Goal: Task Accomplishment & Management: Manage account settings

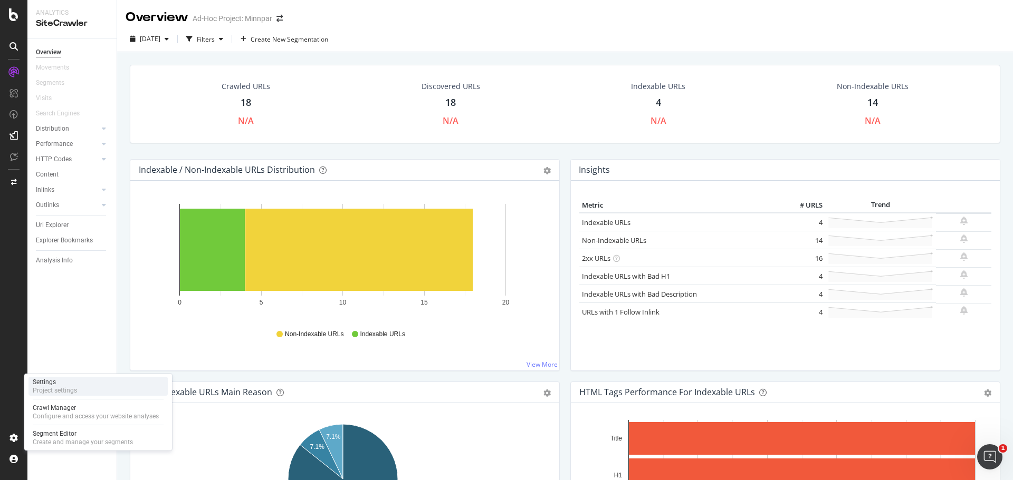
click at [72, 396] on div "Settings Project settings" at bounding box center [97, 386] width 139 height 19
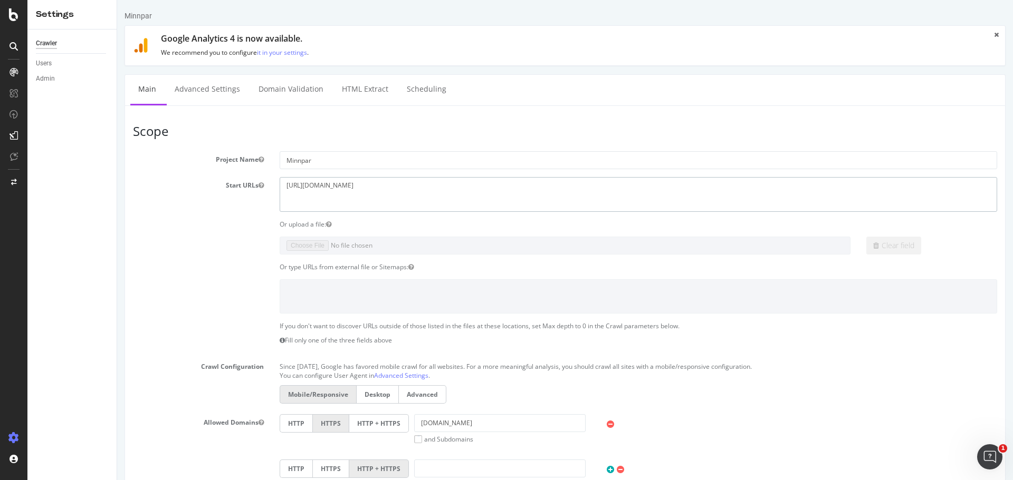
click at [315, 183] on textarea "[URL][DOMAIN_NAME]" at bounding box center [638, 194] width 717 height 34
paste textarea
click at [326, 193] on textarea "[URL][DOMAIN_NAME]" at bounding box center [638, 194] width 717 height 34
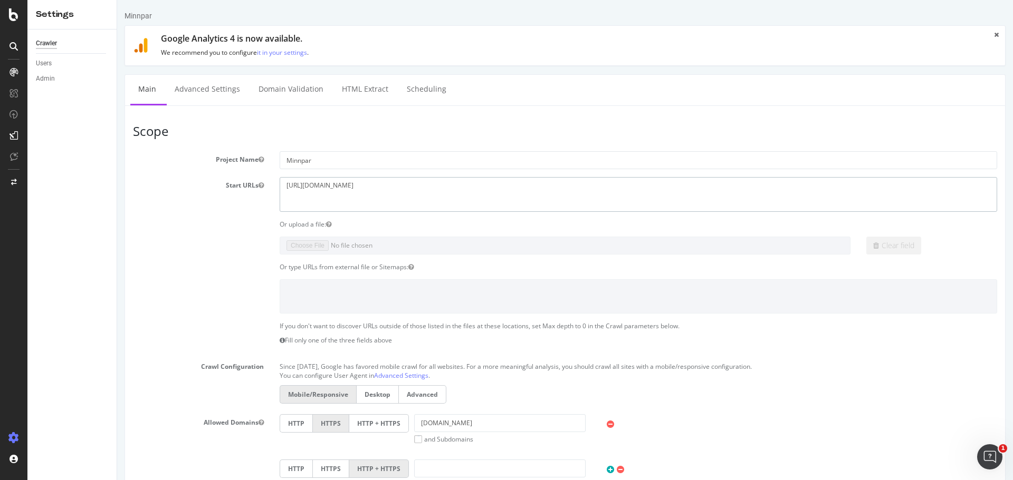
paste textarea "site/home.aspx"
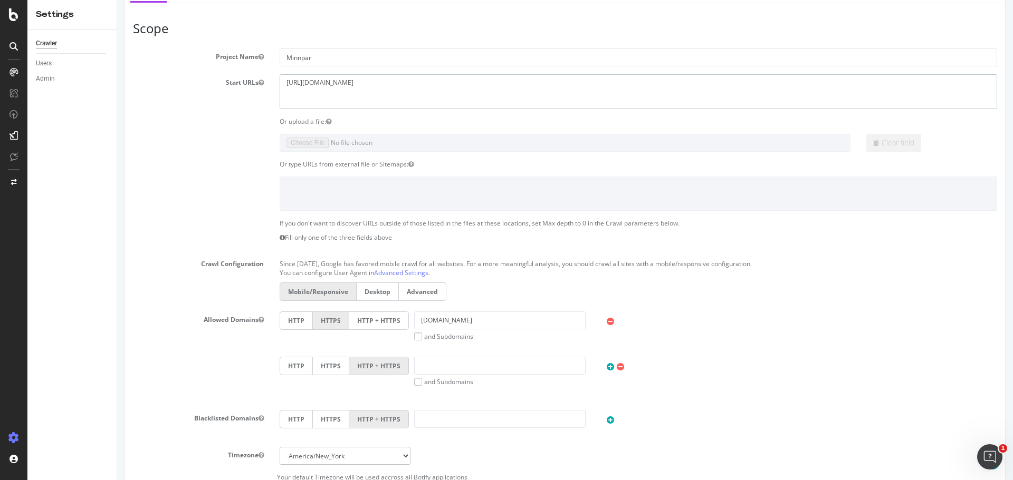
scroll to position [158, 0]
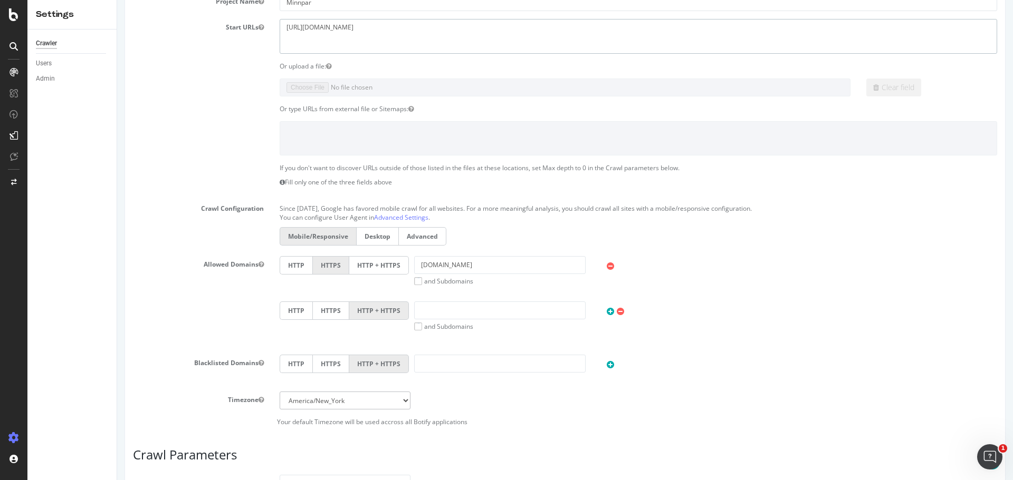
type textarea "[URL][DOMAIN_NAME]"
click at [215, 226] on div "Crawl Configuration Since September 2020, Google has favored mobile crawl for a…" at bounding box center [565, 224] width 880 height 48
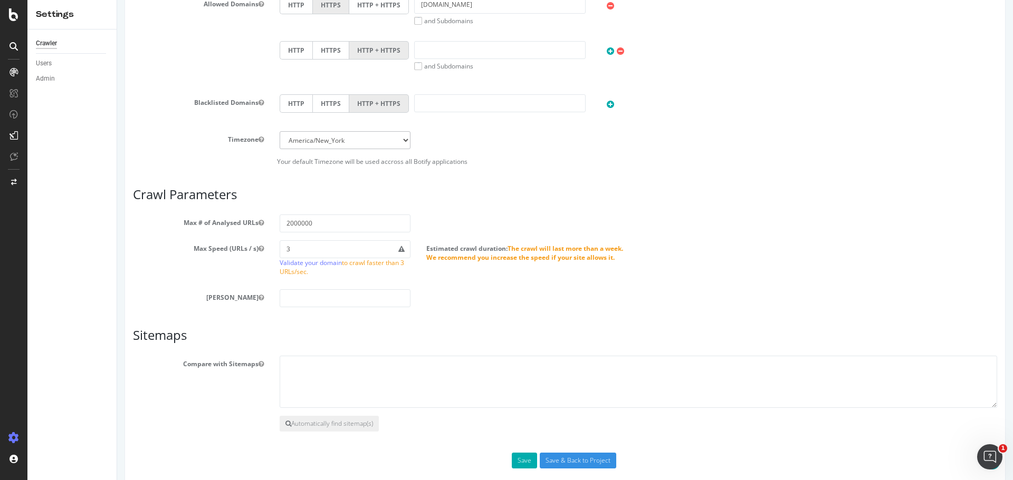
scroll to position [434, 0]
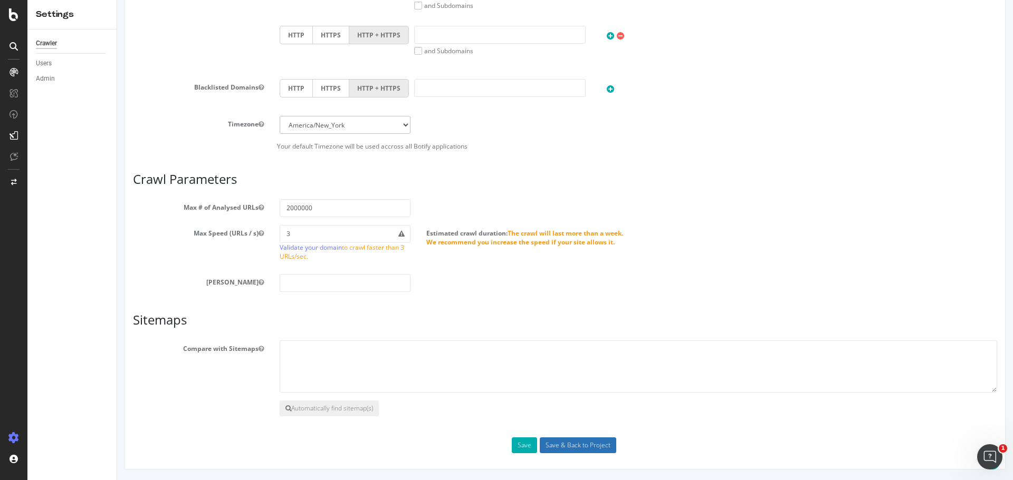
click at [544, 446] on input "Save & Back to Project" at bounding box center [578, 446] width 76 height 16
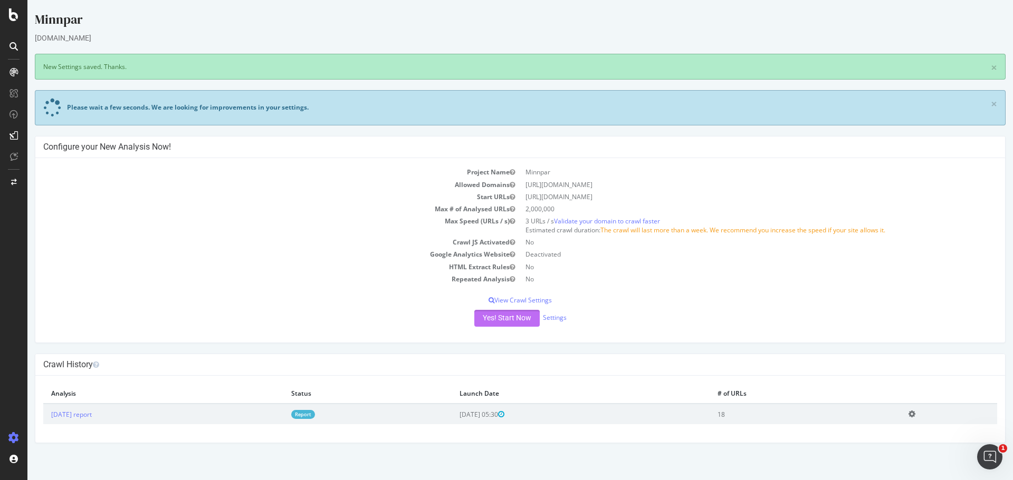
click at [528, 316] on button "Yes! Start Now" at bounding box center [506, 318] width 65 height 17
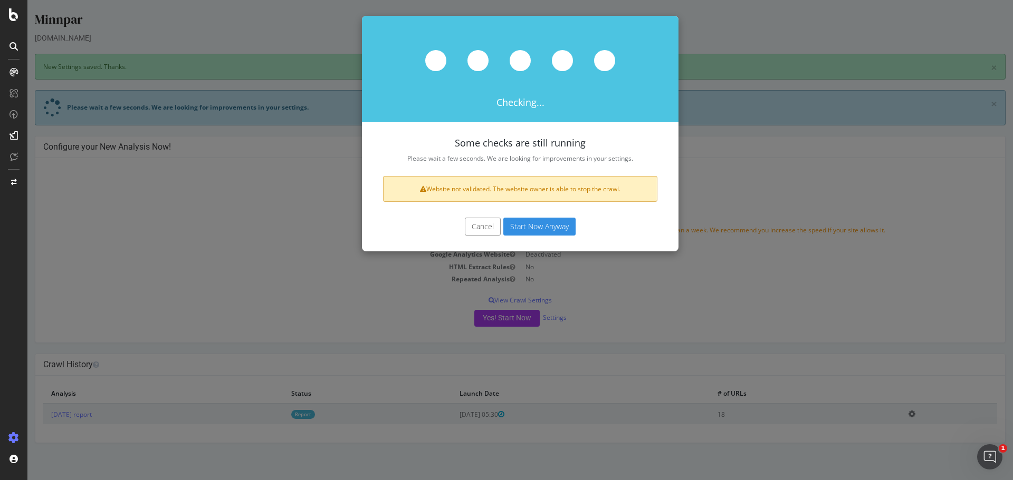
click at [521, 230] on button "Start Now Anyway" at bounding box center [539, 227] width 72 height 18
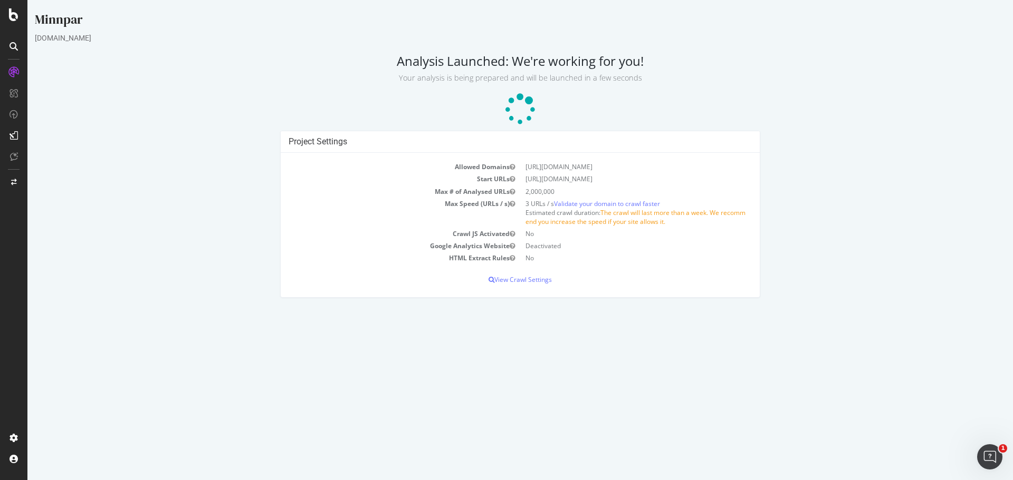
click at [613, 177] on td "[URL][DOMAIN_NAME]" at bounding box center [636, 179] width 232 height 12
copy td "[URL][DOMAIN_NAME]"
click at [546, 278] on p "View Crawl Settings" at bounding box center [520, 279] width 463 height 9
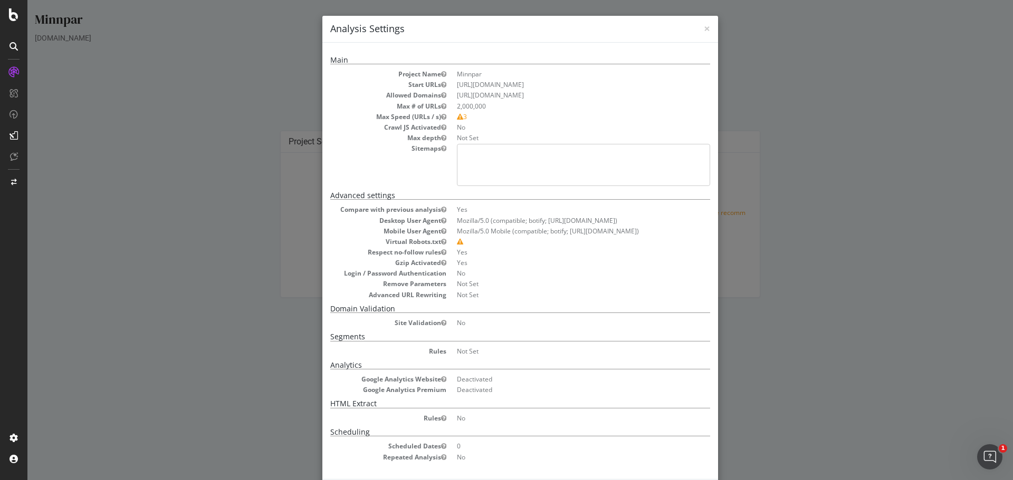
click at [95, 77] on div "× Close Analysis Settings Main Project Name Minnpar Start URLs https://www.minn…" at bounding box center [519, 240] width 985 height 480
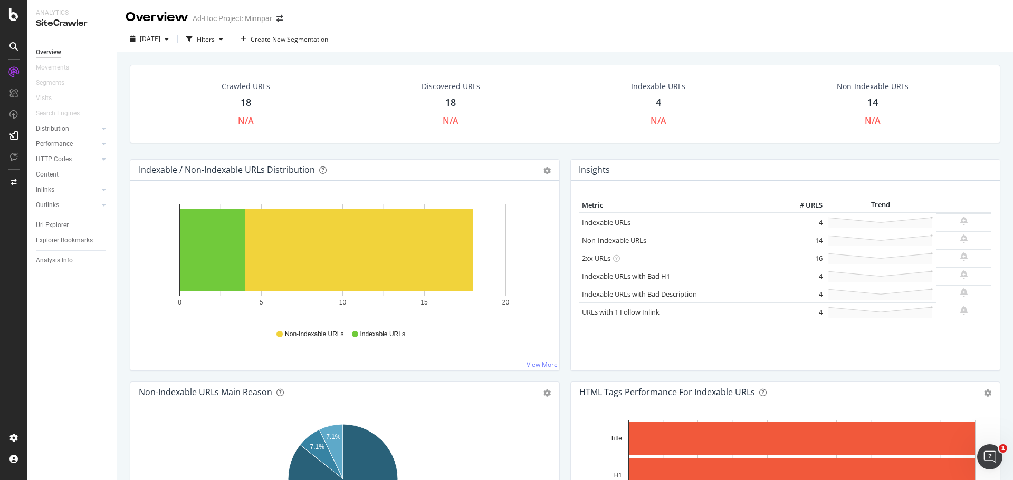
click at [251, 100] on div "Crawled URLs 18 N/A" at bounding box center [246, 104] width 70 height 56
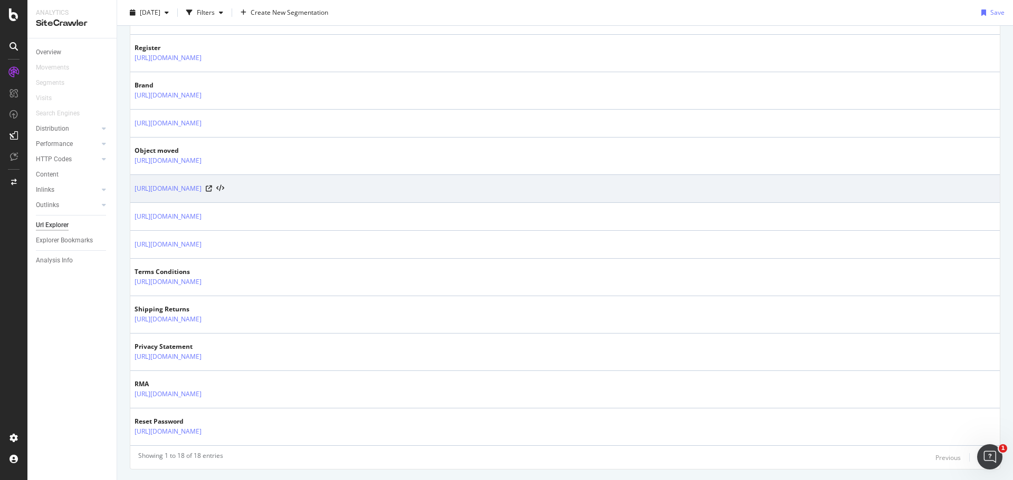
scroll to position [479, 0]
drag, startPoint x: 490, startPoint y: 188, endPoint x: 601, endPoint y: 191, distance: 110.8
click at [540, 189] on div "[URL][DOMAIN_NAME]" at bounding box center [564, 186] width 861 height 11
click at [224, 184] on icon at bounding box center [220, 185] width 8 height 7
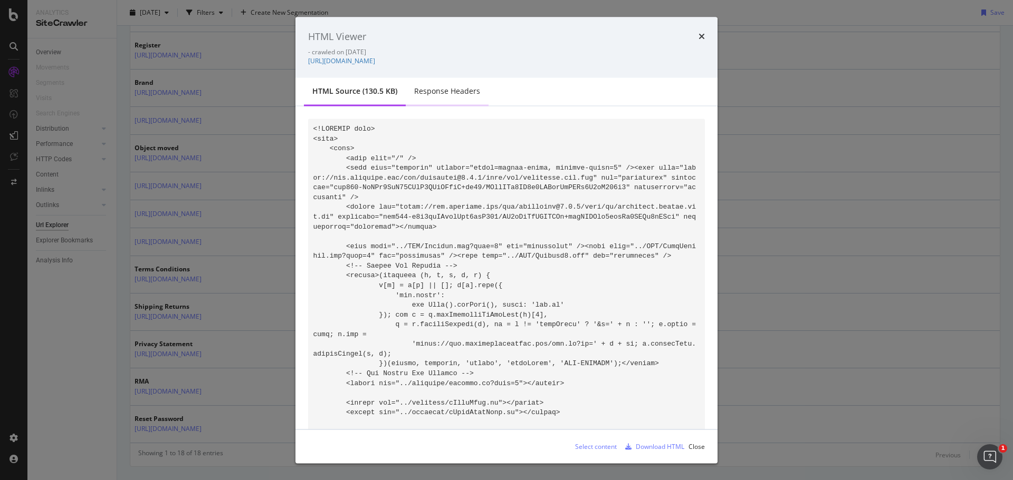
click at [438, 88] on div "Response Headers" at bounding box center [447, 91] width 66 height 11
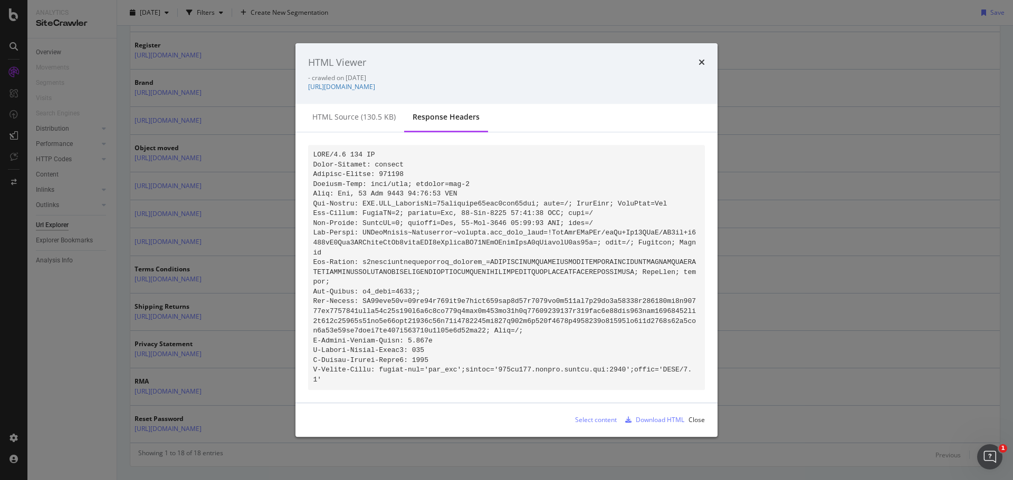
click at [181, 147] on div "HTML Viewer - crawled on 2025-09-17 https://www.minnpar.com/..site/search/catal…" at bounding box center [506, 240] width 1013 height 480
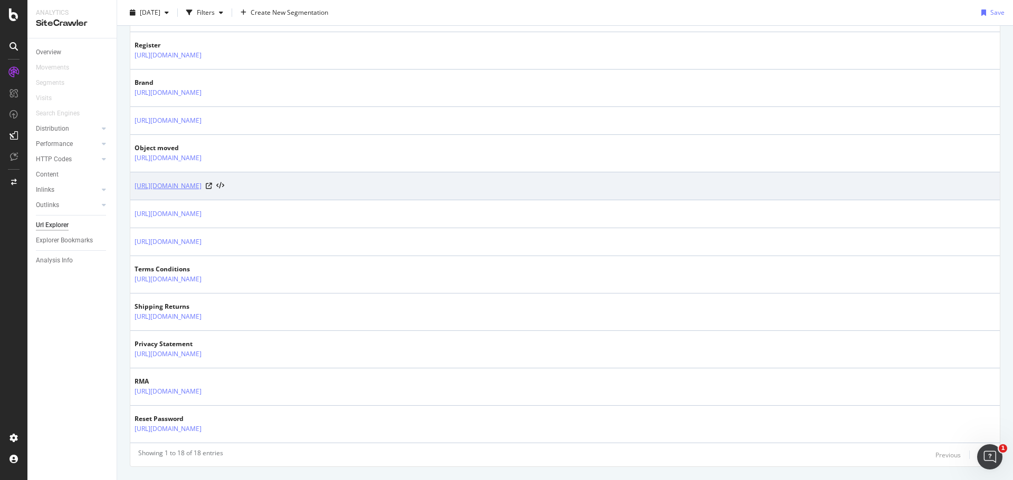
click at [201, 184] on link "[URL][DOMAIN_NAME]" at bounding box center [167, 186] width 67 height 11
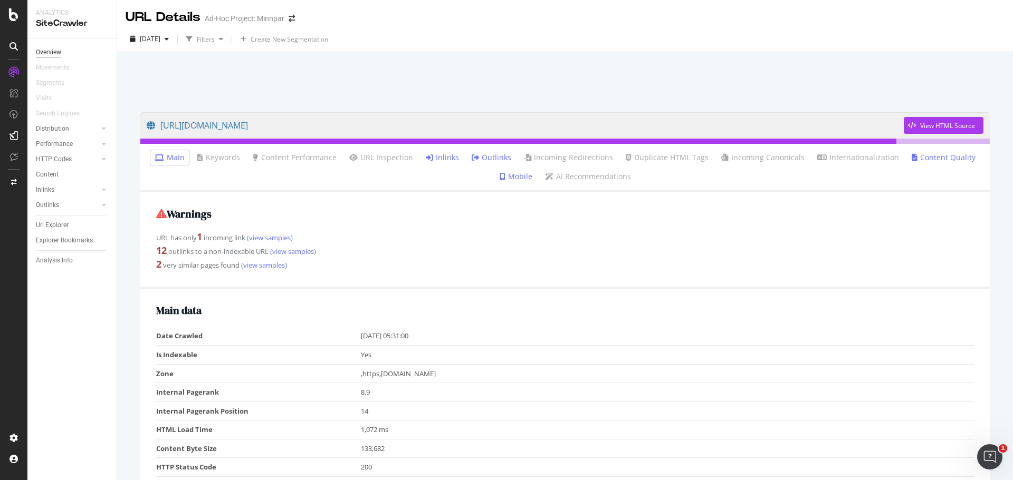
click at [46, 49] on div "Overview" at bounding box center [48, 52] width 25 height 11
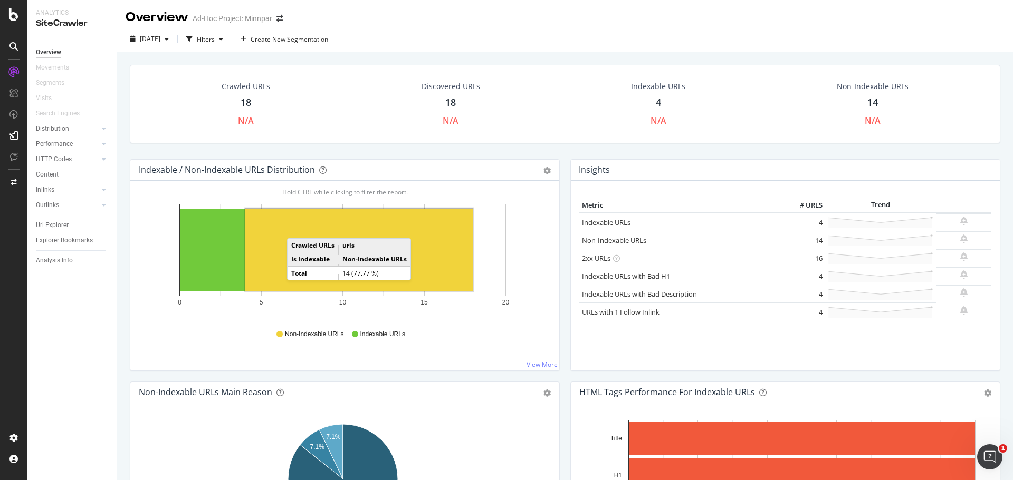
click at [297, 228] on rect "A chart." at bounding box center [358, 250] width 227 height 82
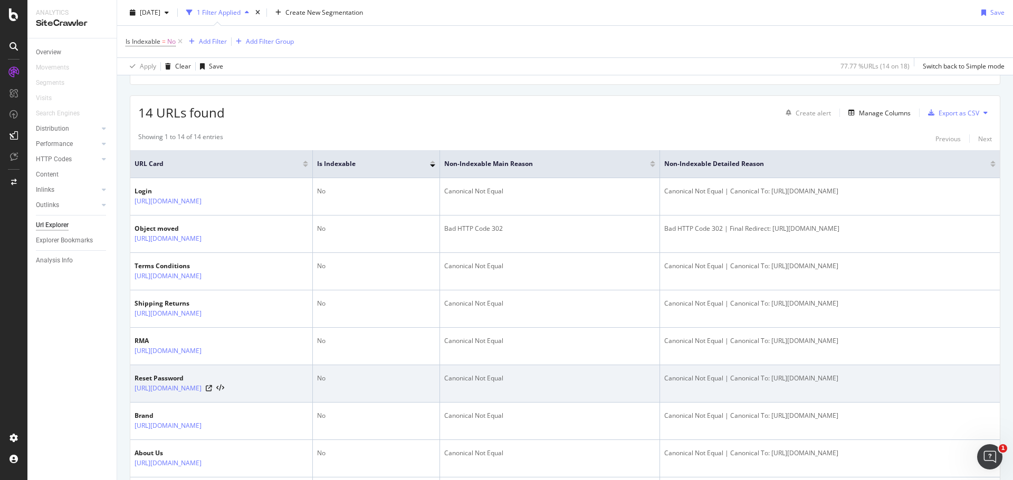
scroll to position [72, 0]
